Goal: Task Accomplishment & Management: Manage account settings

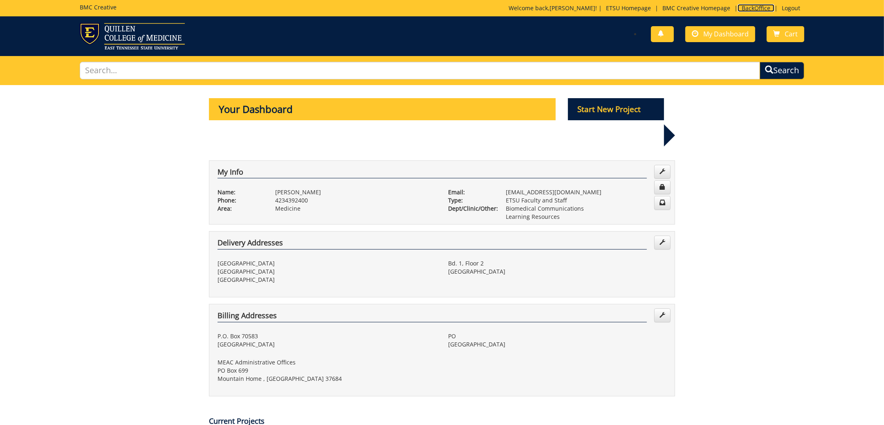
click at [756, 7] on link "BackOffice" at bounding box center [755, 8] width 37 height 8
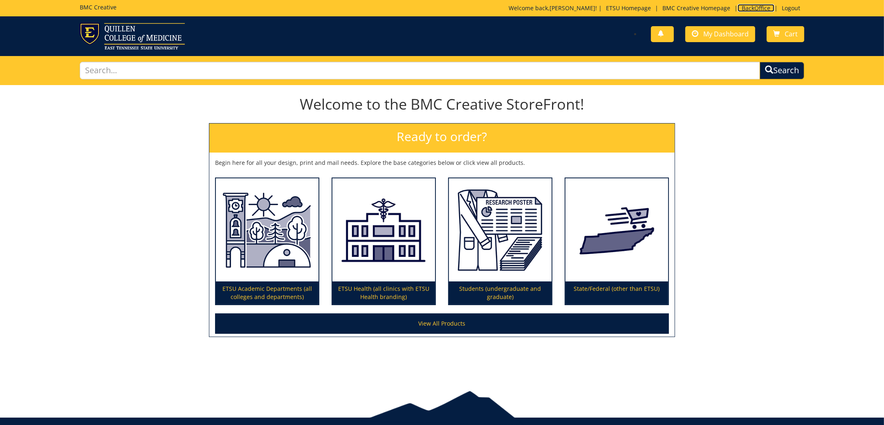
click at [759, 8] on link "BackOffice" at bounding box center [755, 8] width 37 height 8
click at [729, 31] on span "My Dashboard" at bounding box center [725, 33] width 45 height 9
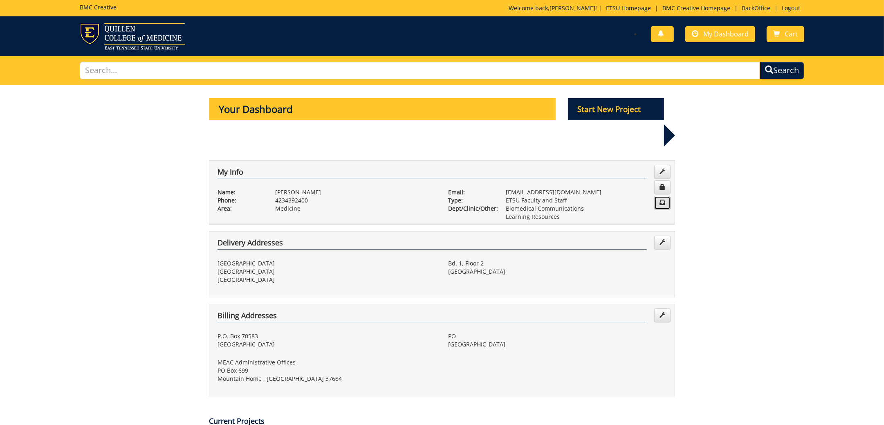
click at [663, 199] on span at bounding box center [662, 202] width 6 height 6
